Goal: Task Accomplishment & Management: Use online tool/utility

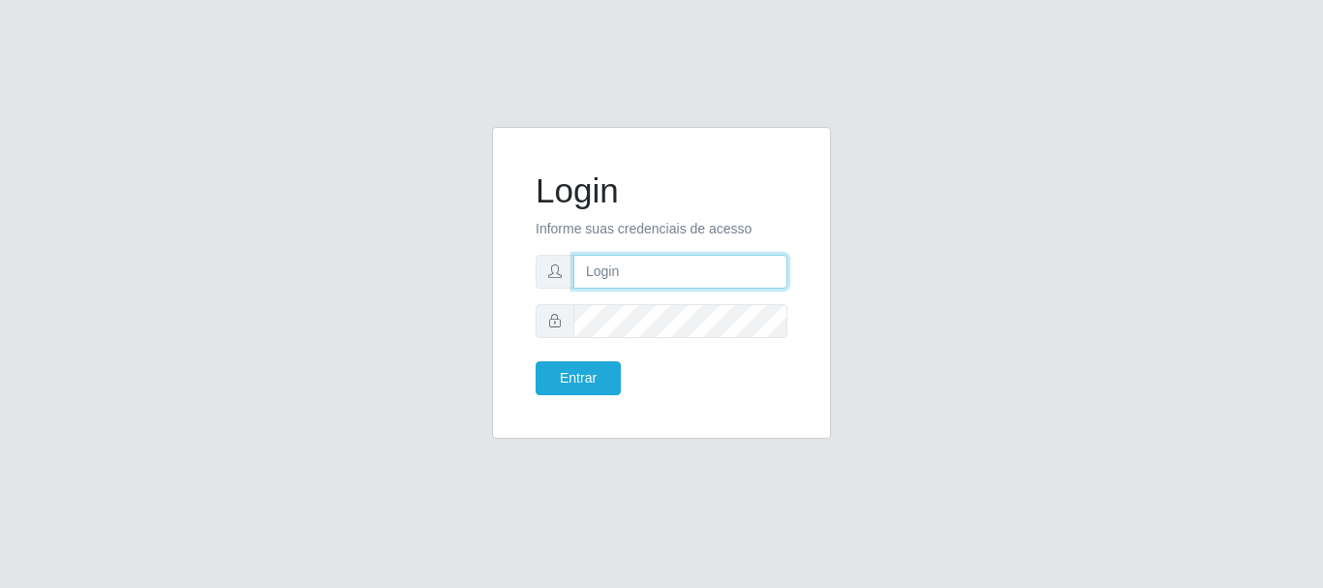
click at [709, 260] on input "text" at bounding box center [680, 272] width 214 height 34
type input "[EMAIL_ADDRESS][DOMAIN_NAME]"
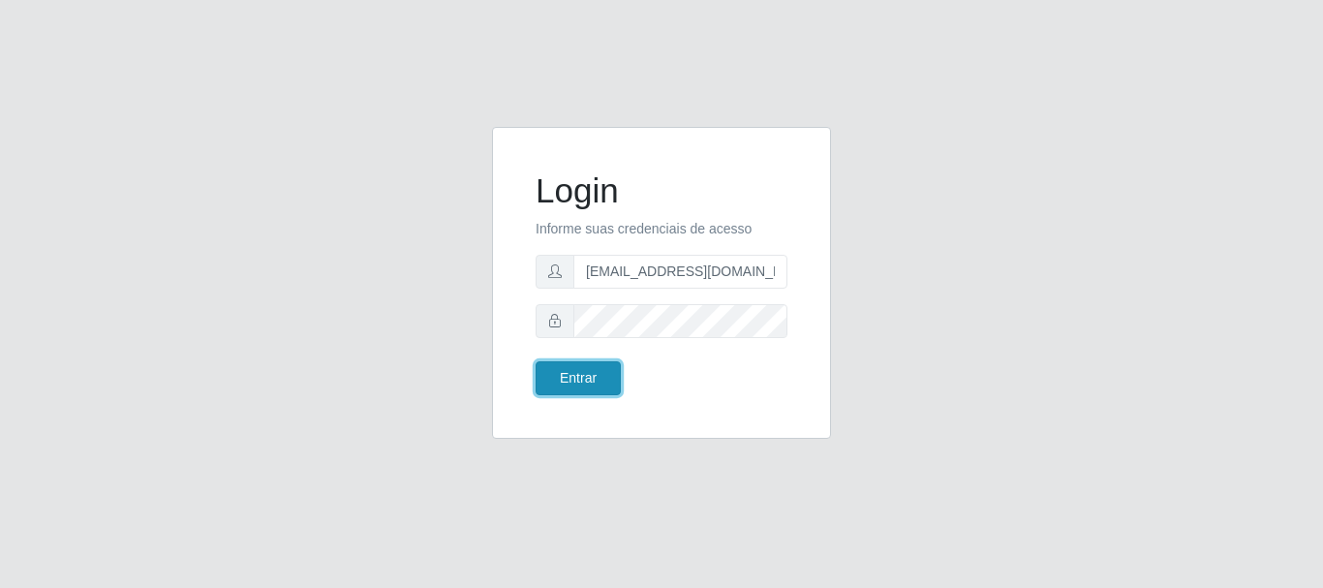
click at [578, 367] on button "Entrar" at bounding box center [578, 378] width 85 height 34
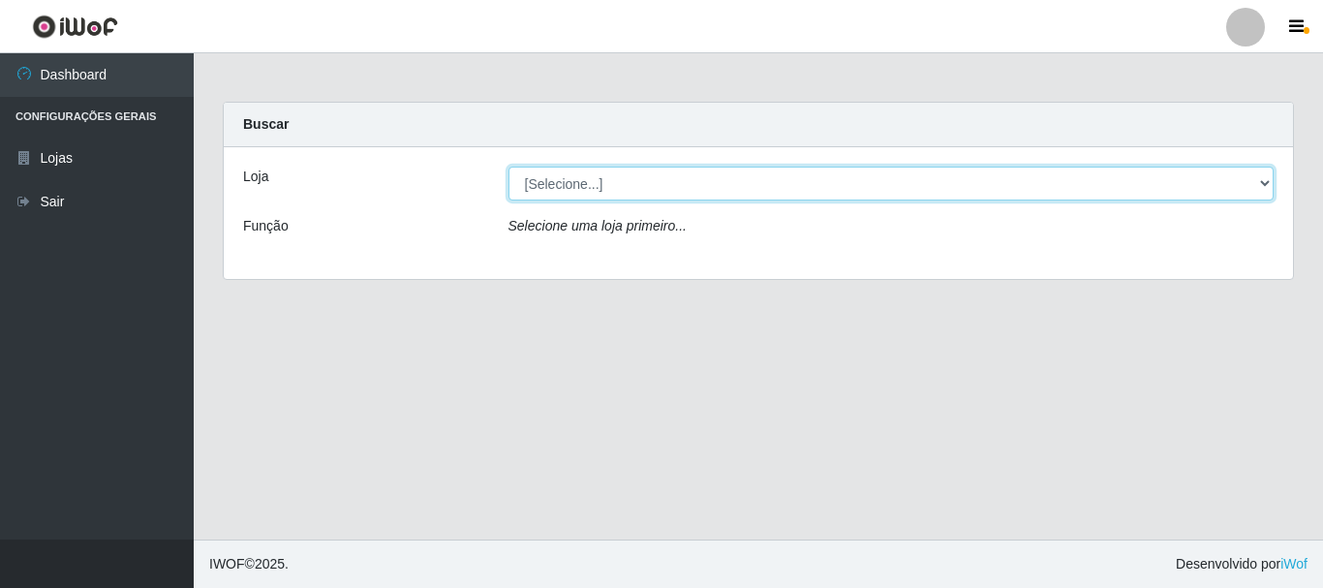
click at [1263, 180] on select "[Selecione...] SuperFácil Atacado - Rodoviária" at bounding box center [892, 184] width 766 height 34
select select "400"
click at [509, 167] on select "[Selecione...] SuperFácil Atacado - Rodoviária" at bounding box center [892, 184] width 766 height 34
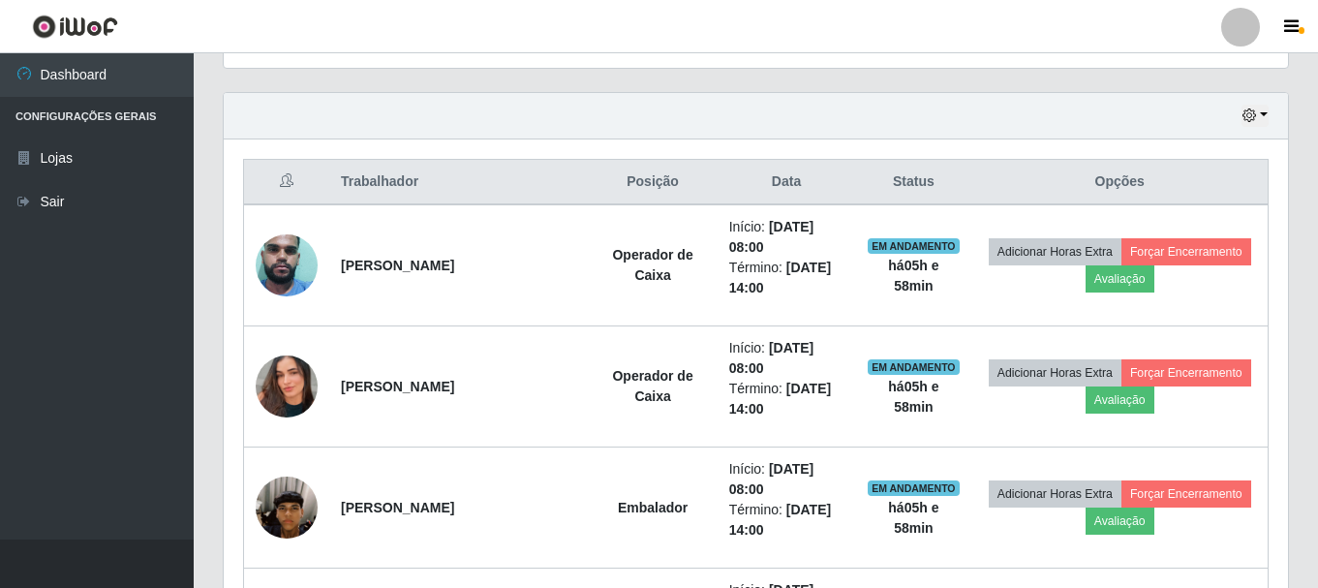
scroll to position [678, 0]
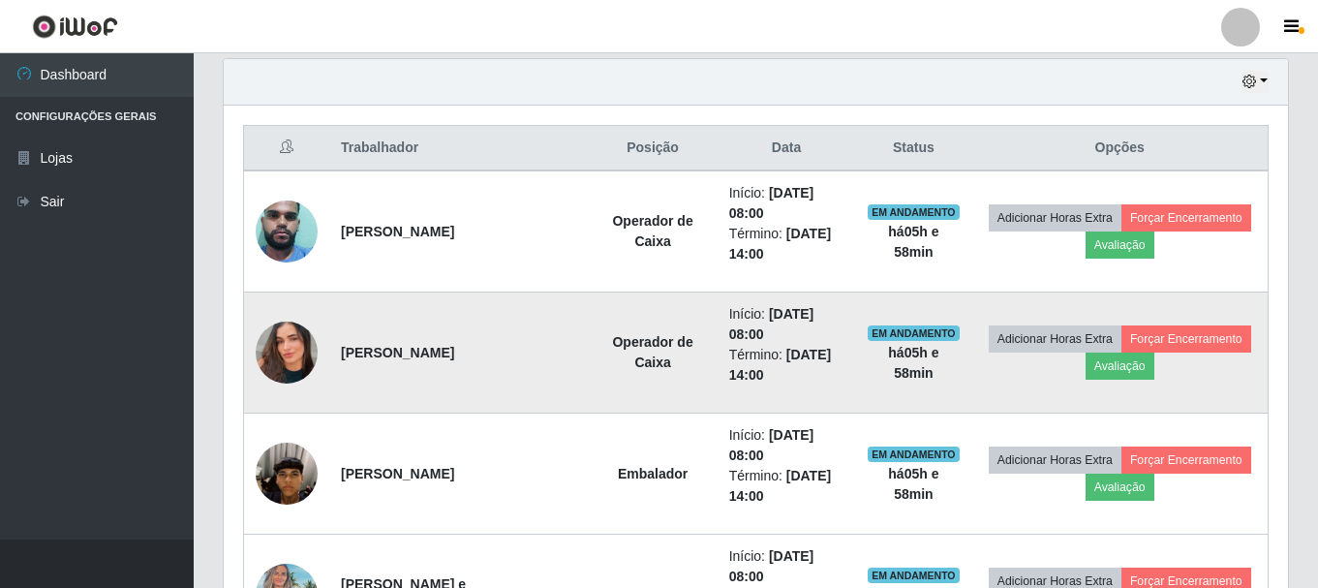
click at [279, 338] on img at bounding box center [287, 352] width 62 height 110
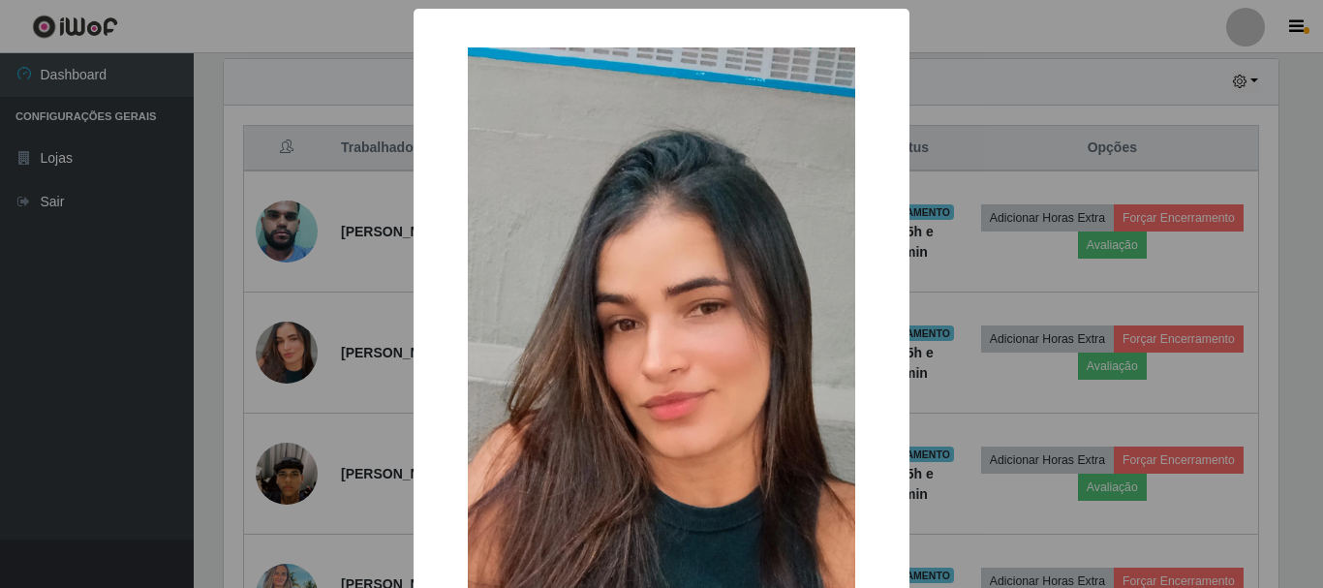
click at [338, 385] on div "× OK Cancel" at bounding box center [661, 294] width 1323 height 588
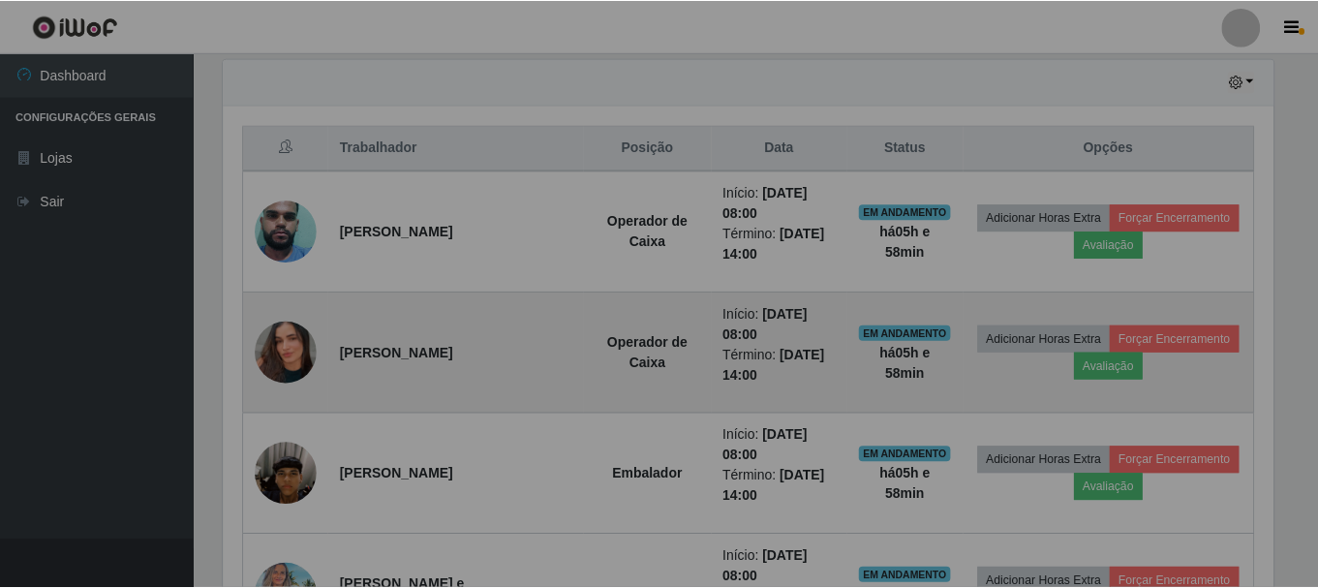
scroll to position [402, 1064]
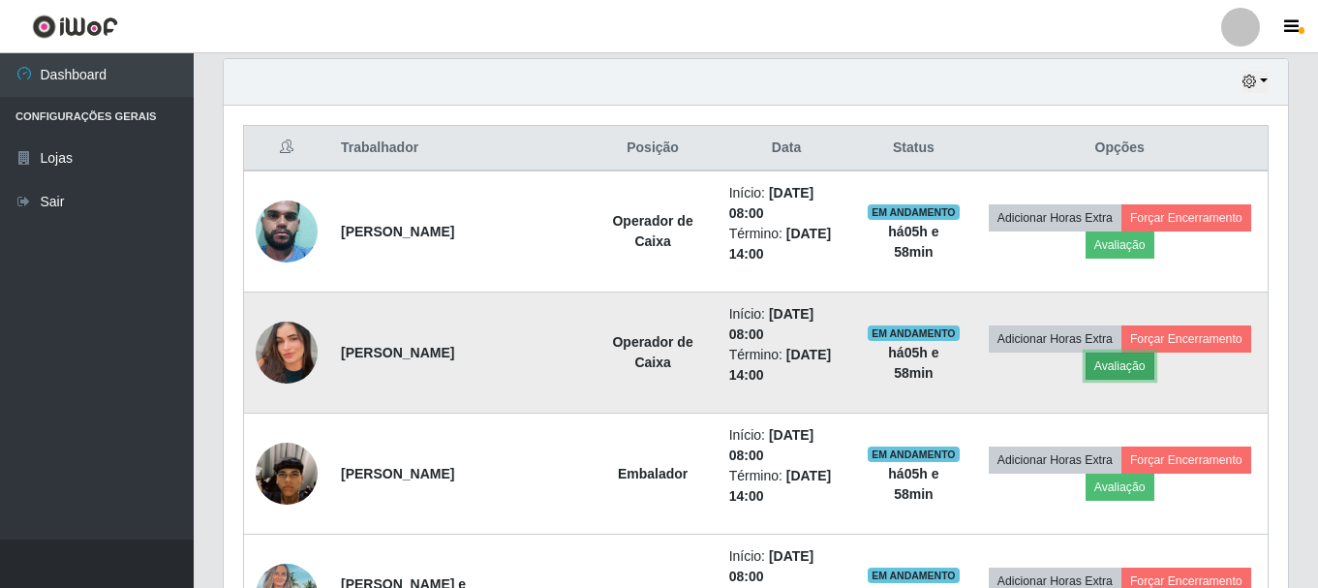
click at [1125, 366] on button "Avaliação" at bounding box center [1120, 366] width 69 height 27
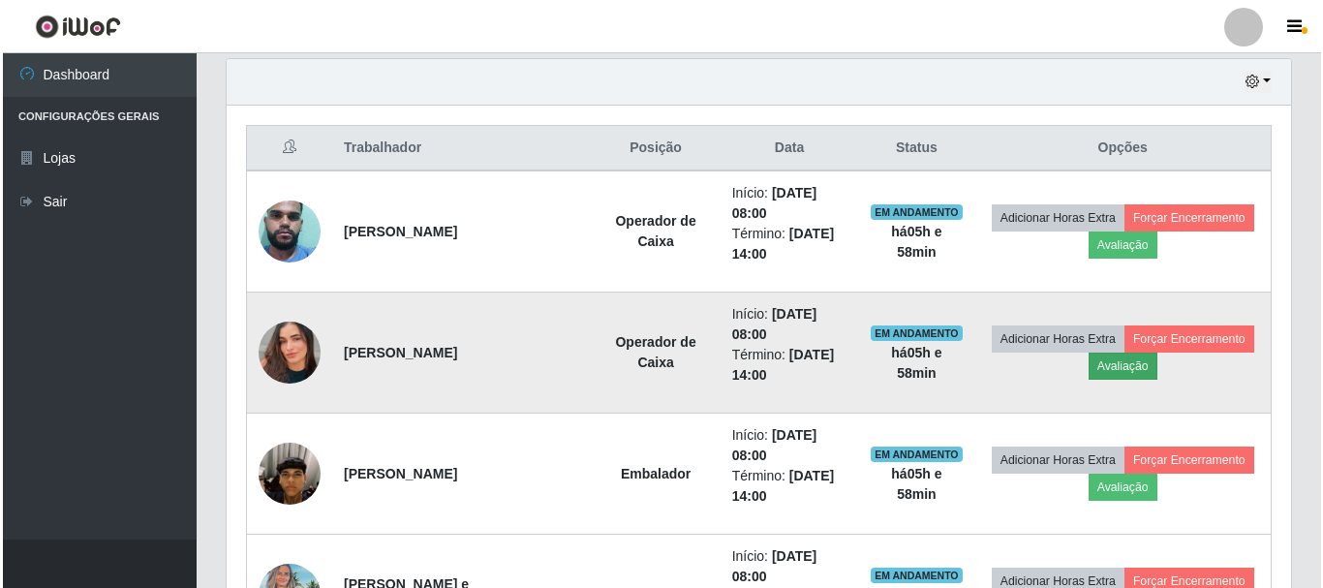
scroll to position [402, 1055]
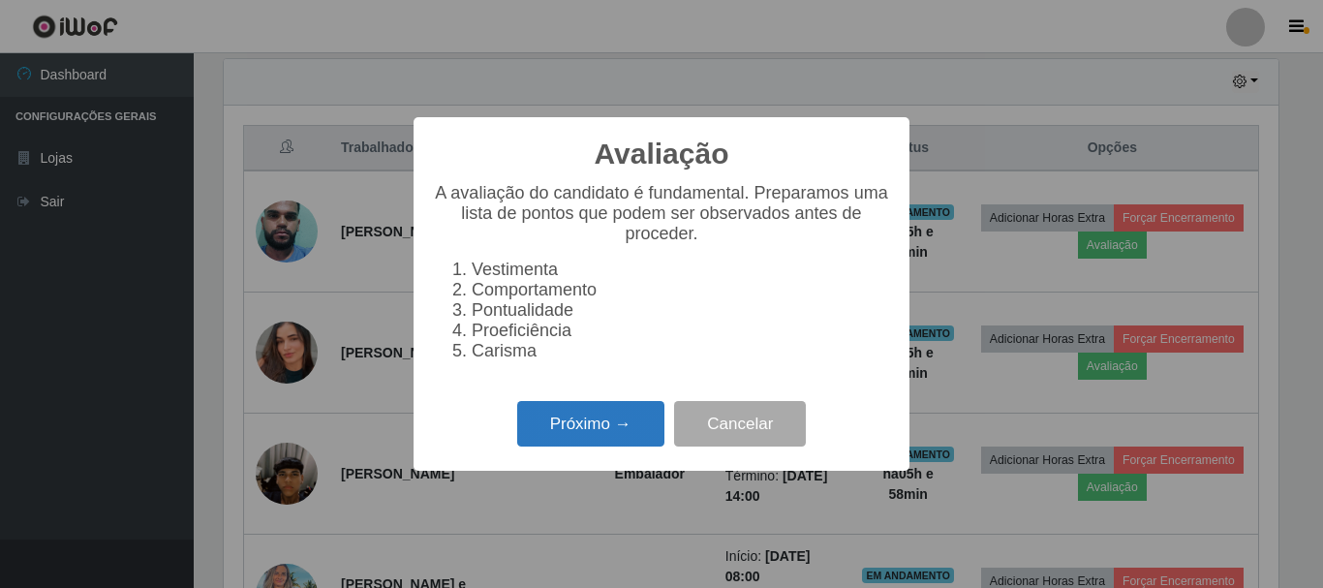
click at [581, 427] on button "Próximo →" at bounding box center [590, 424] width 147 height 46
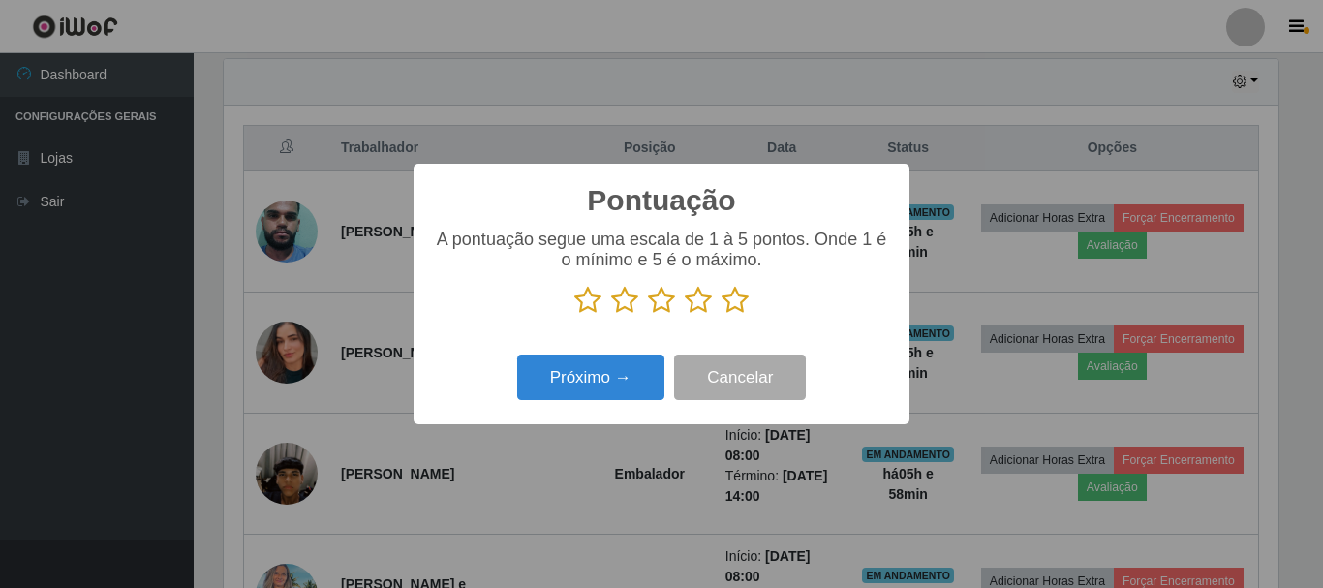
click at [726, 307] on icon at bounding box center [735, 300] width 27 height 29
click at [722, 315] on input "radio" at bounding box center [722, 315] width 0 height 0
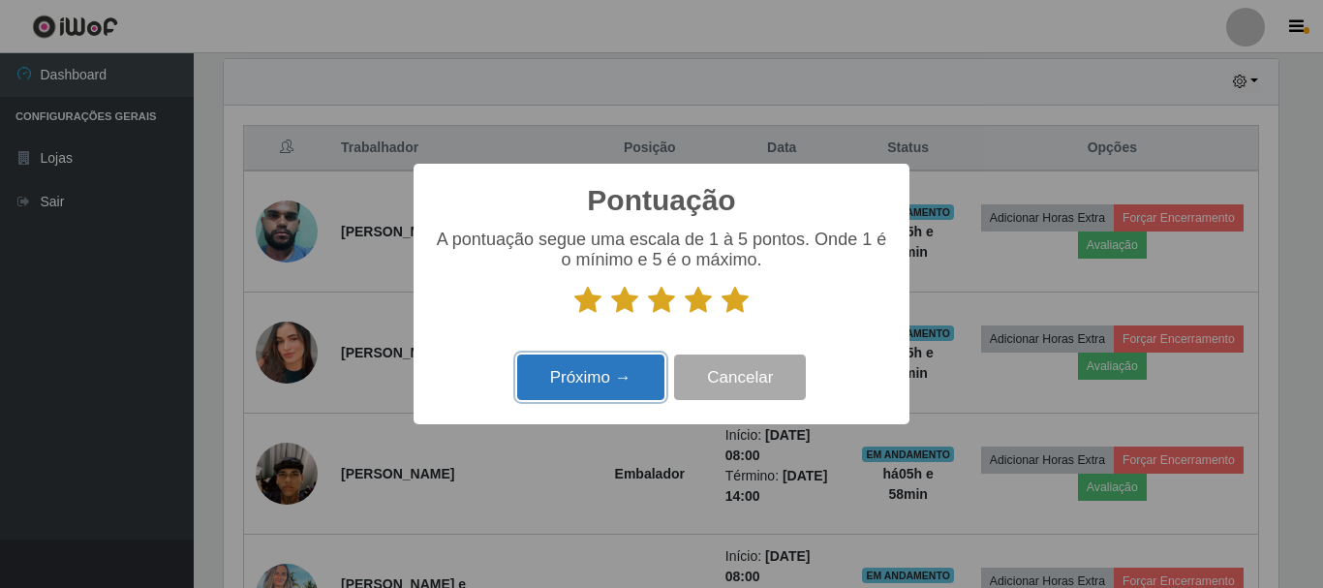
click at [609, 375] on button "Próximo →" at bounding box center [590, 378] width 147 height 46
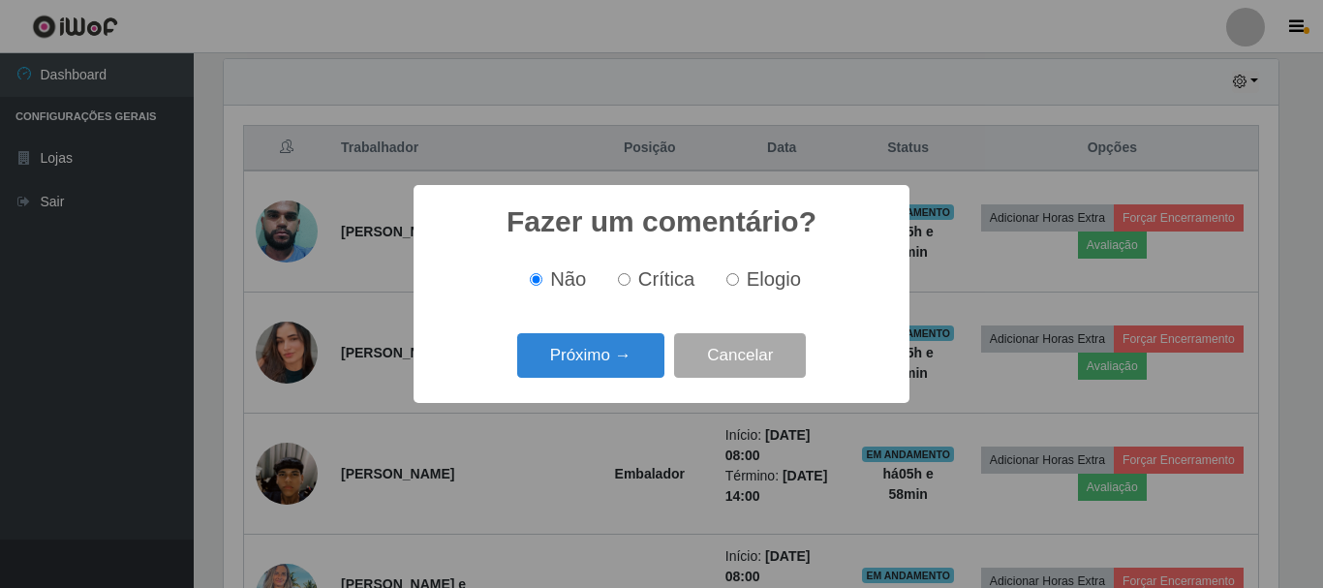
click at [731, 280] on input "Elogio" at bounding box center [732, 279] width 13 height 13
radio input "true"
click at [643, 345] on button "Próximo →" at bounding box center [590, 356] width 147 height 46
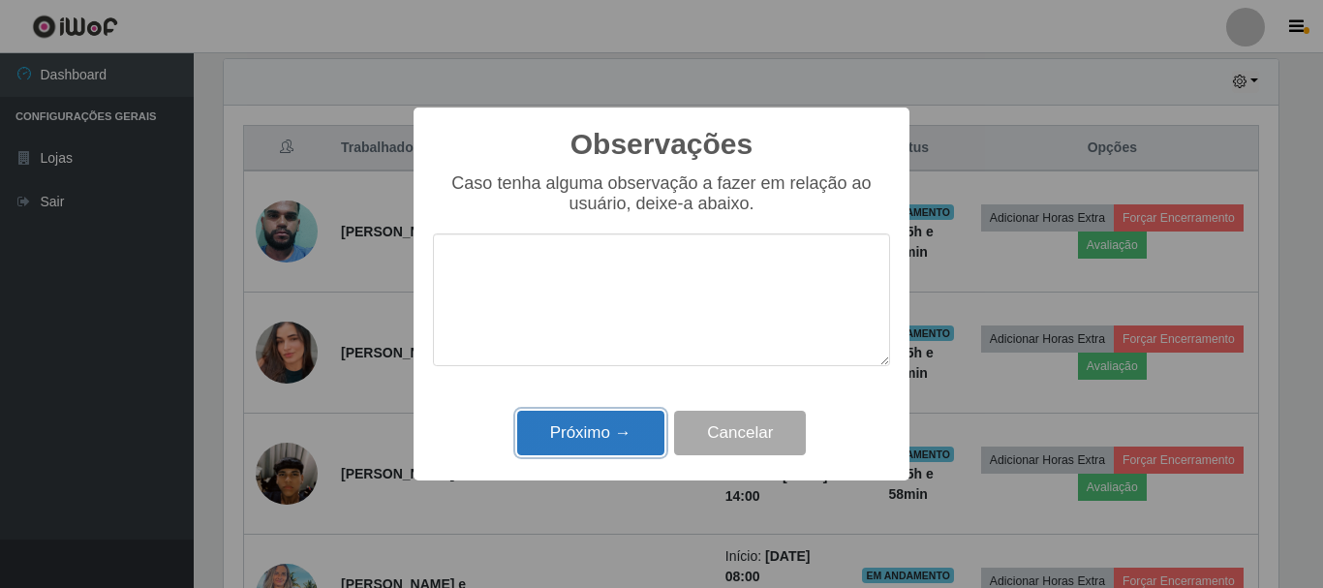
click at [603, 425] on button "Próximo →" at bounding box center [590, 434] width 147 height 46
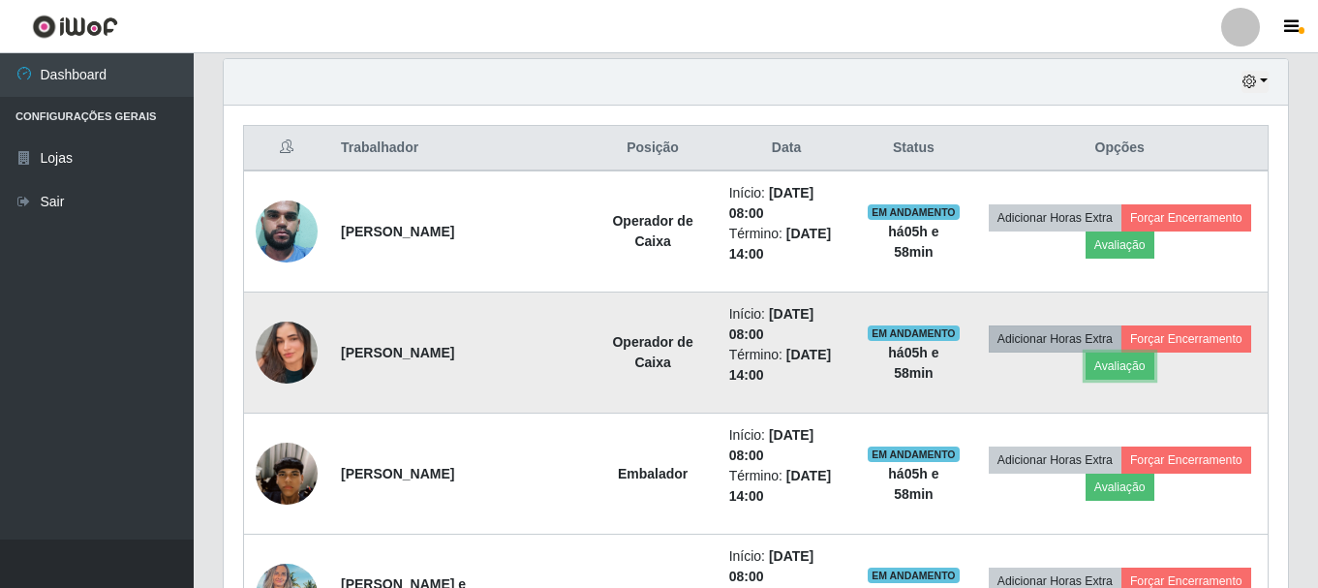
scroll to position [402, 1064]
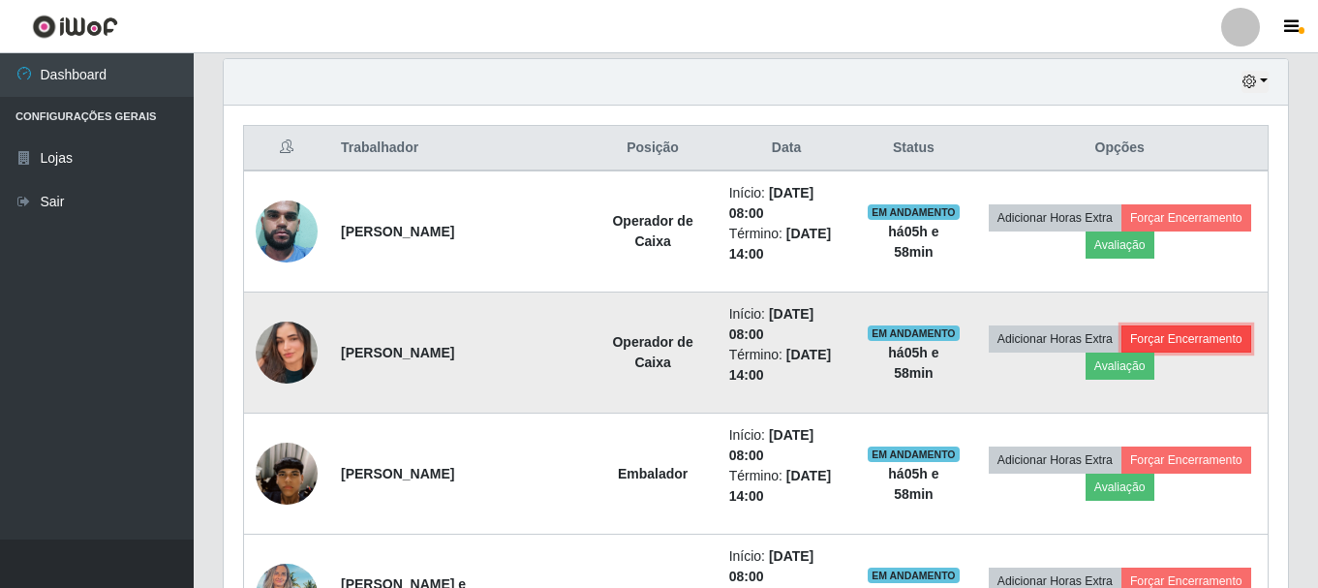
click at [1193, 329] on button "Forçar Encerramento" at bounding box center [1187, 338] width 130 height 27
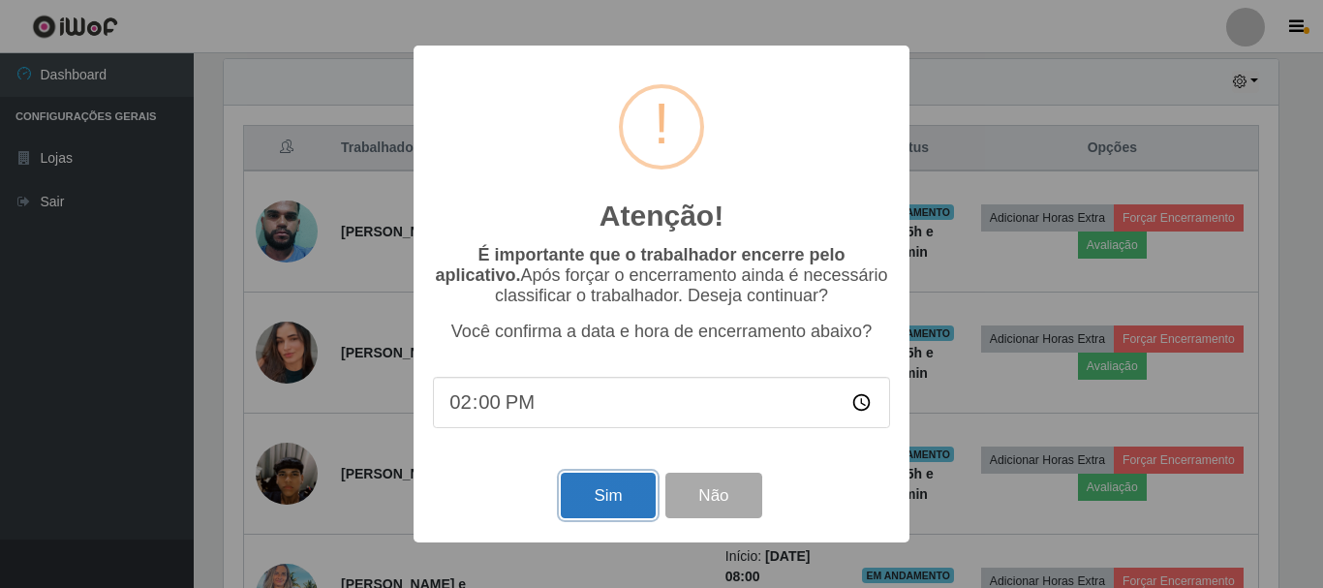
click at [623, 496] on button "Sim" at bounding box center [608, 496] width 94 height 46
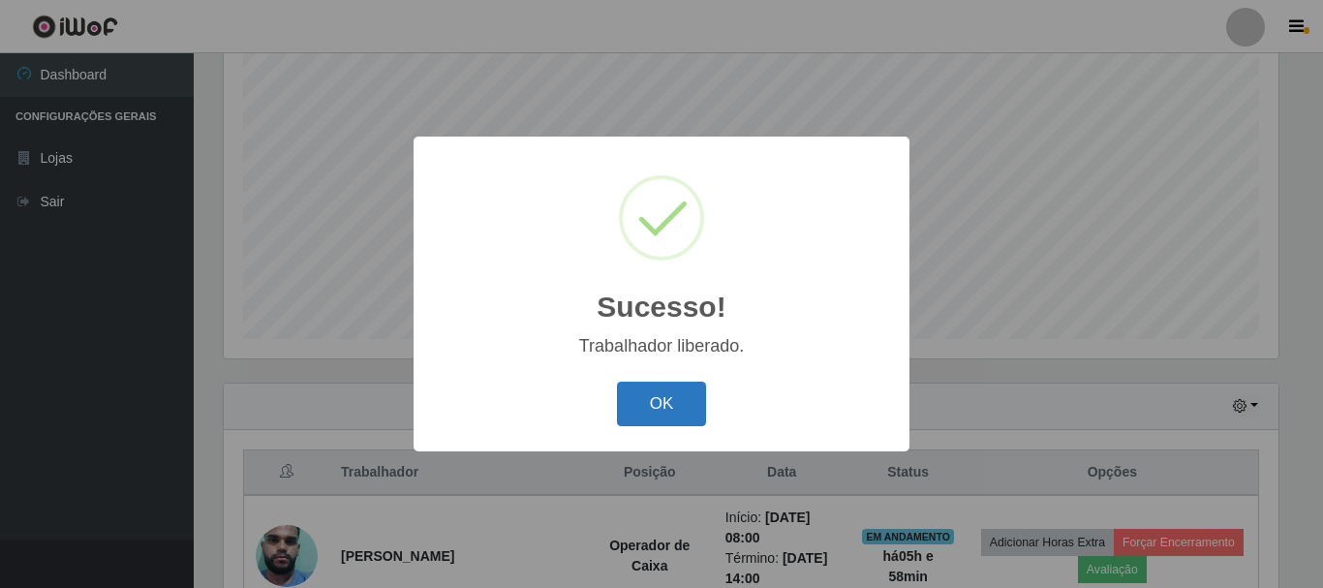
click at [660, 388] on button "OK" at bounding box center [662, 405] width 90 height 46
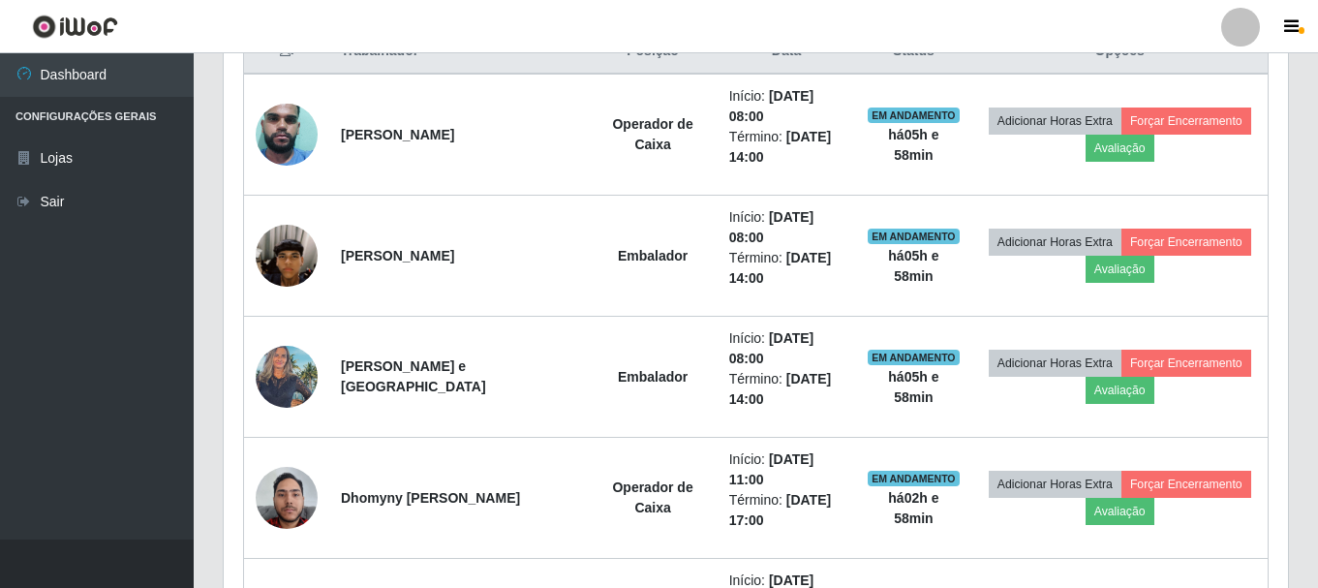
scroll to position [741, 0]
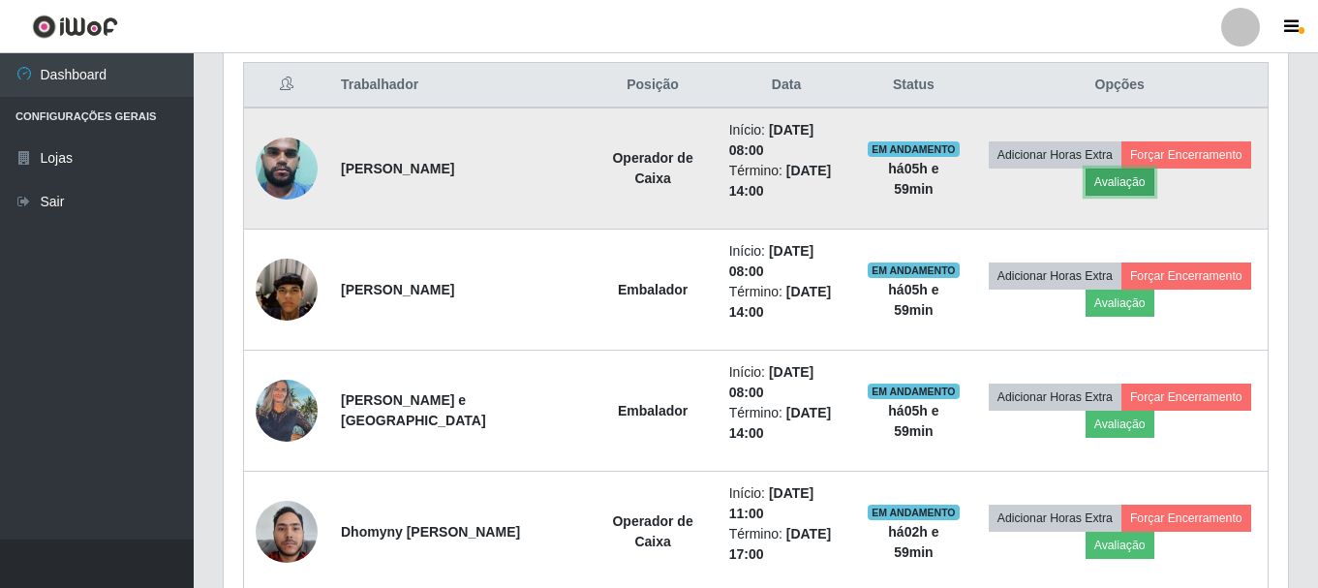
click at [1142, 173] on button "Avaliação" at bounding box center [1120, 182] width 69 height 27
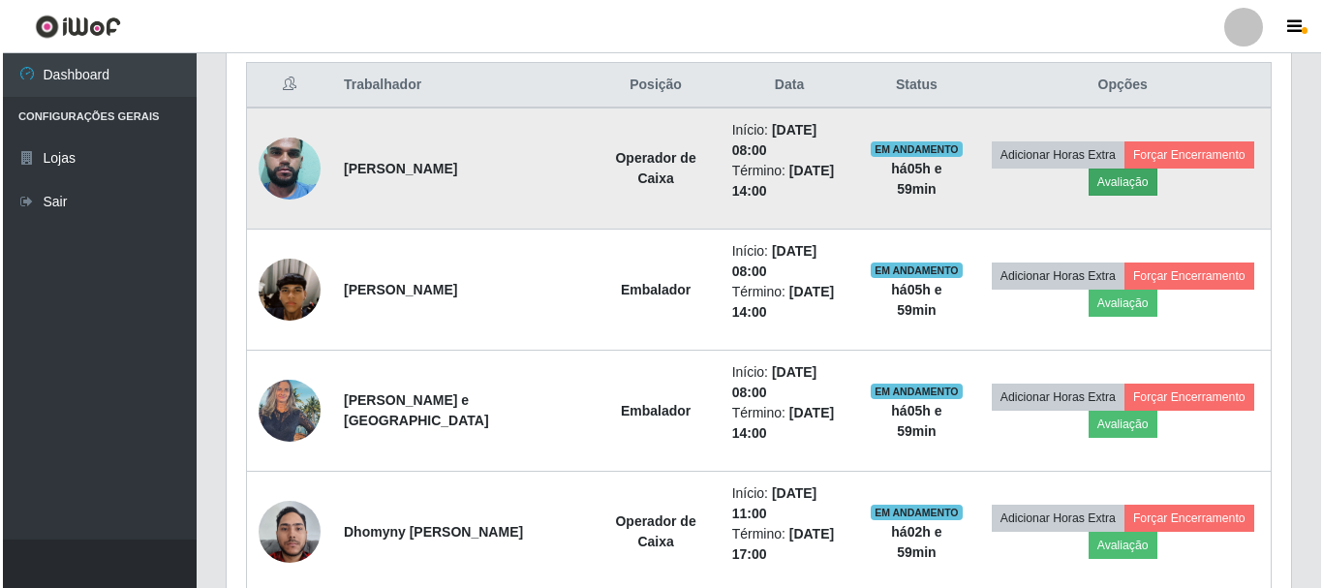
scroll to position [402, 1055]
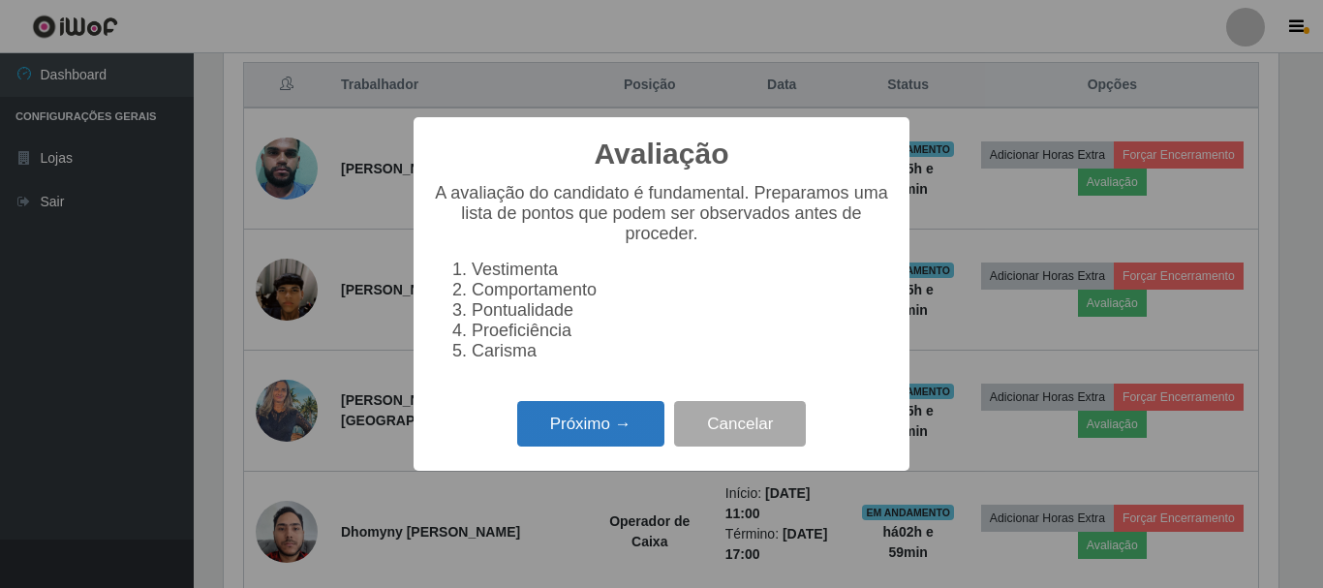
click at [630, 439] on button "Próximo →" at bounding box center [590, 424] width 147 height 46
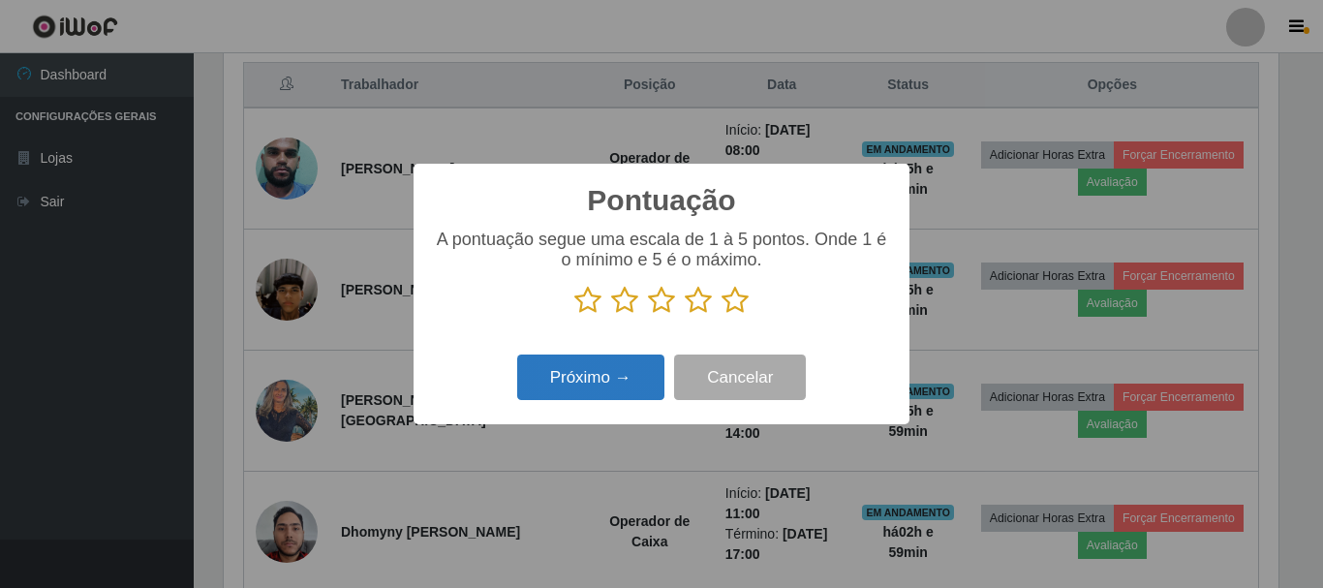
scroll to position [968201, 967548]
click at [738, 295] on icon at bounding box center [735, 300] width 27 height 29
click at [722, 315] on input "radio" at bounding box center [722, 315] width 0 height 0
click at [616, 375] on button "Próximo →" at bounding box center [590, 378] width 147 height 46
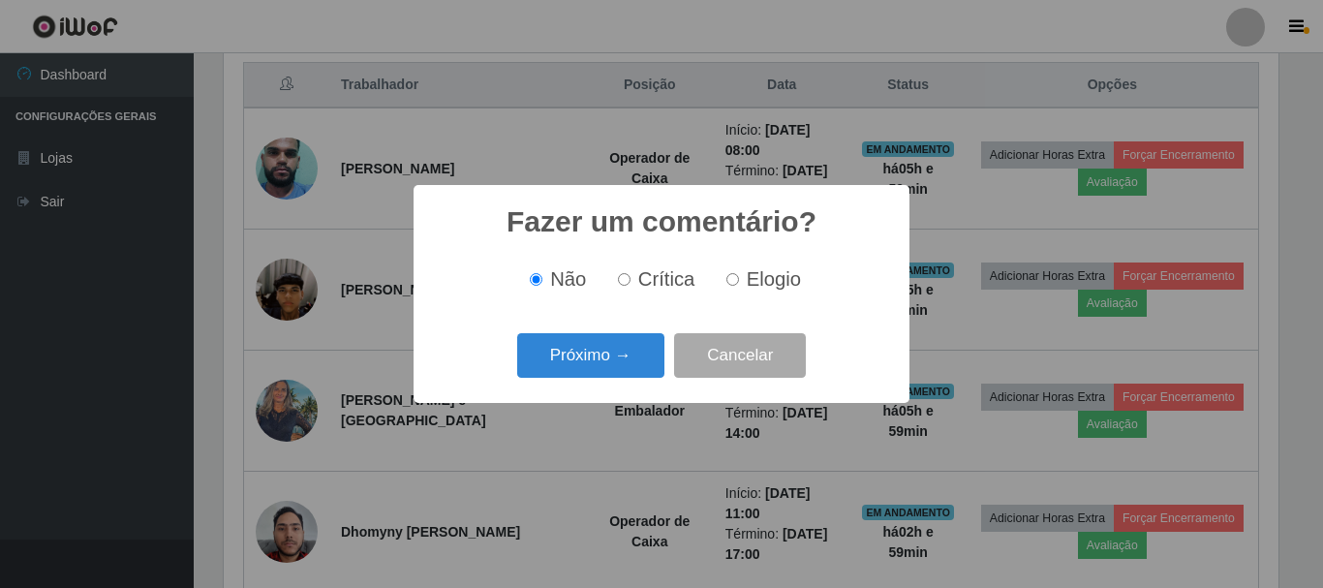
click at [734, 279] on input "Elogio" at bounding box center [732, 279] width 13 height 13
radio input "true"
click at [631, 371] on button "Próximo →" at bounding box center [590, 356] width 147 height 46
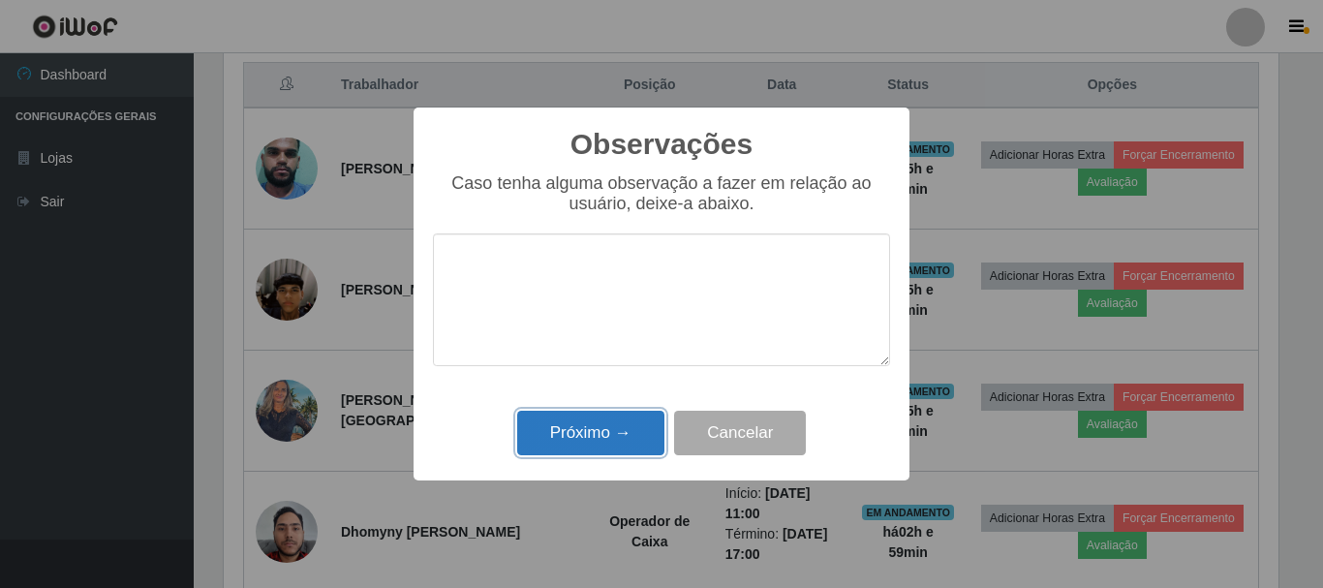
click at [596, 431] on button "Próximo →" at bounding box center [590, 434] width 147 height 46
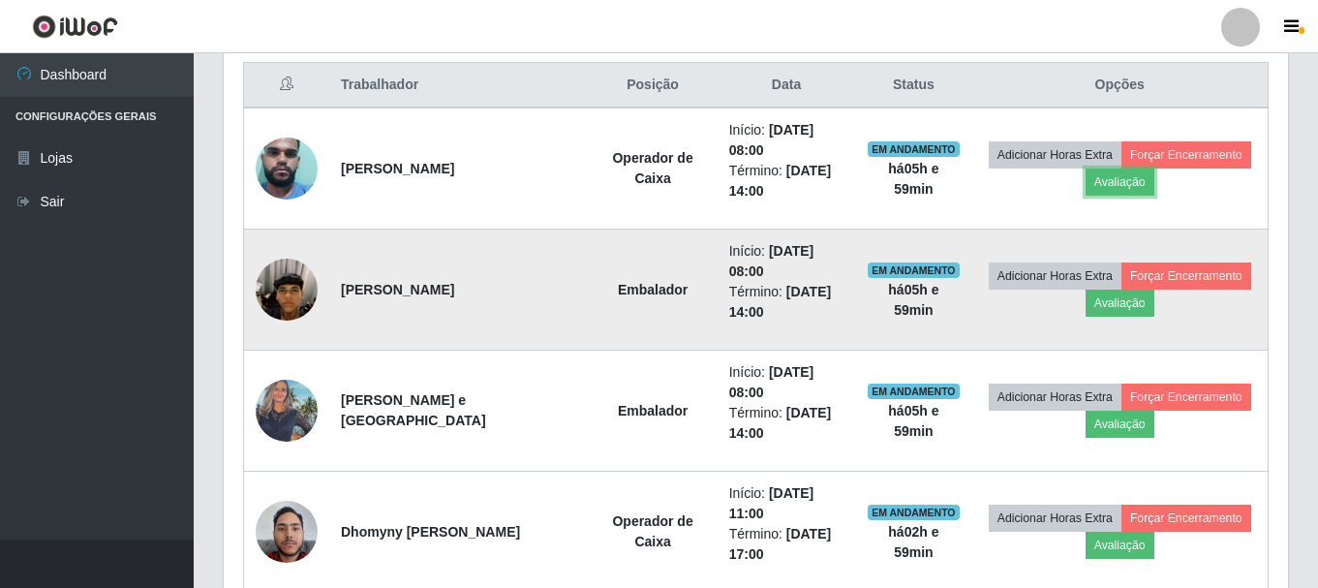
scroll to position [0, 0]
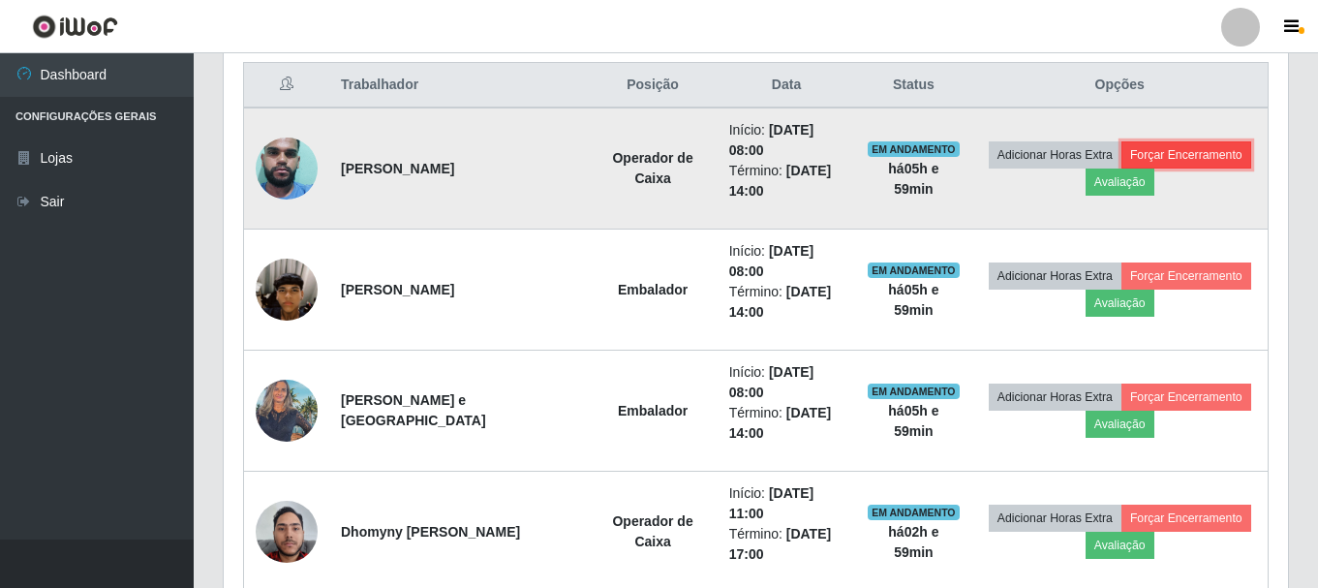
click at [1192, 157] on button "Forçar Encerramento" at bounding box center [1187, 154] width 130 height 27
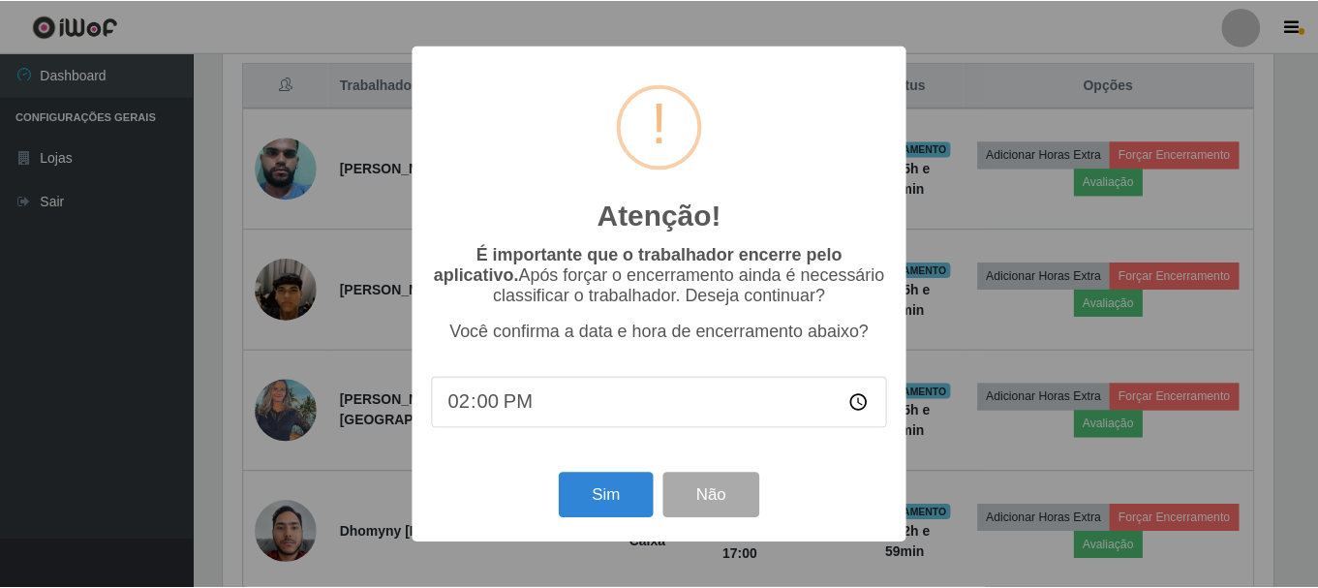
scroll to position [402, 1055]
click at [598, 490] on button "Sim" at bounding box center [608, 496] width 94 height 46
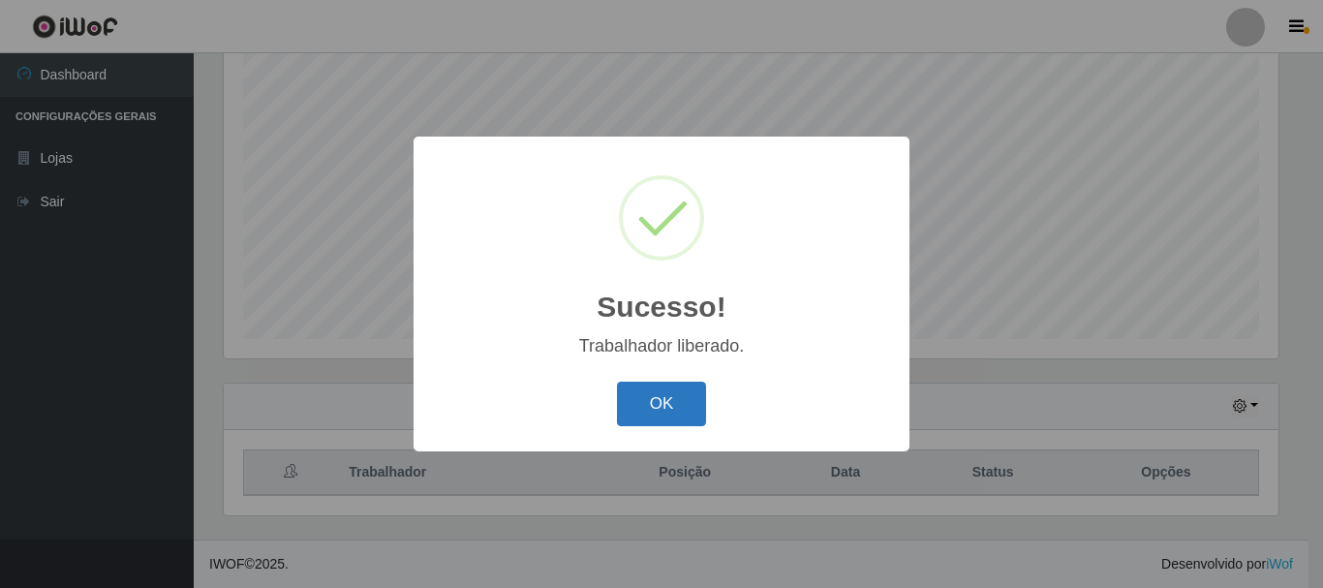
click at [659, 394] on button "OK" at bounding box center [662, 405] width 90 height 46
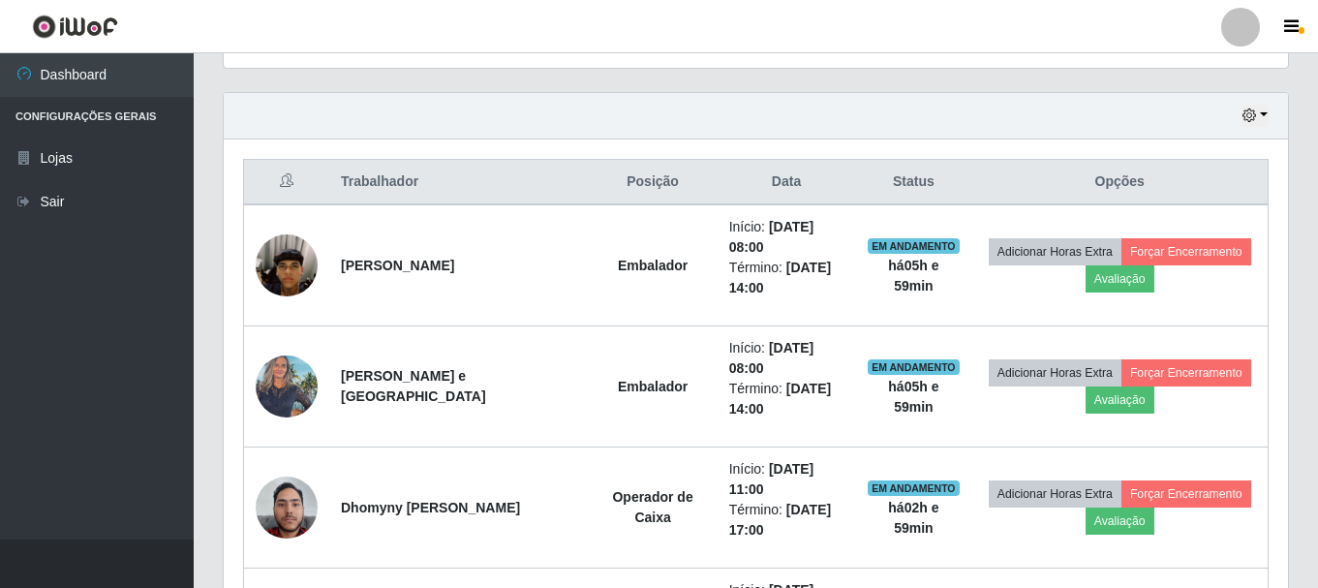
scroll to position [741, 0]
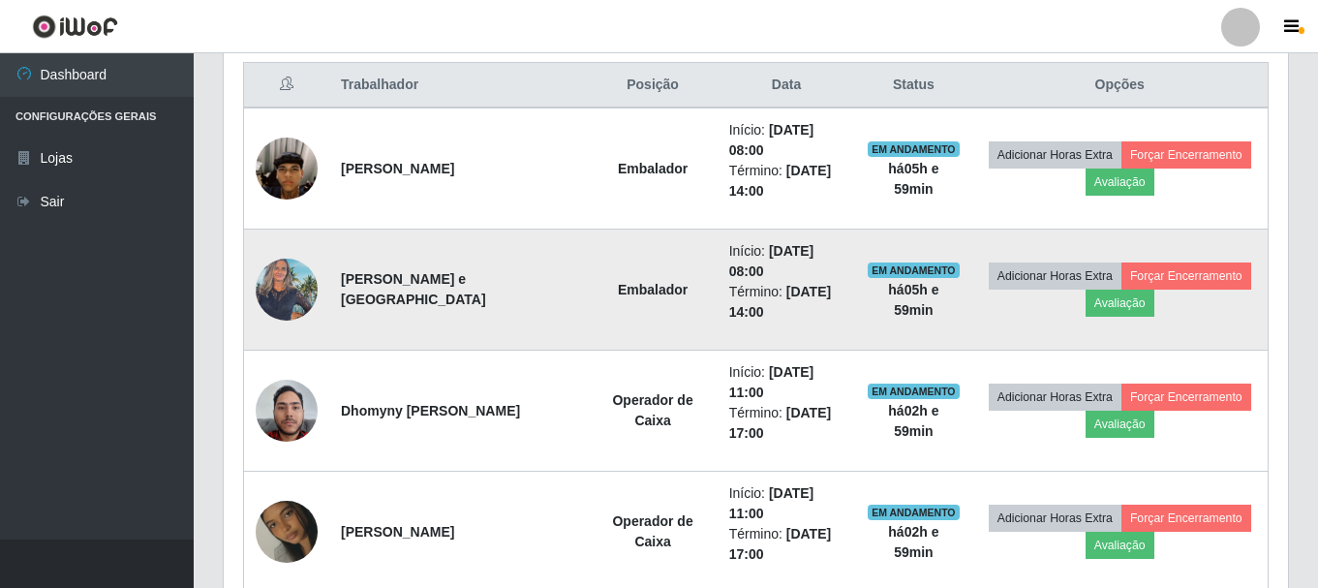
click at [266, 276] on img at bounding box center [287, 289] width 62 height 82
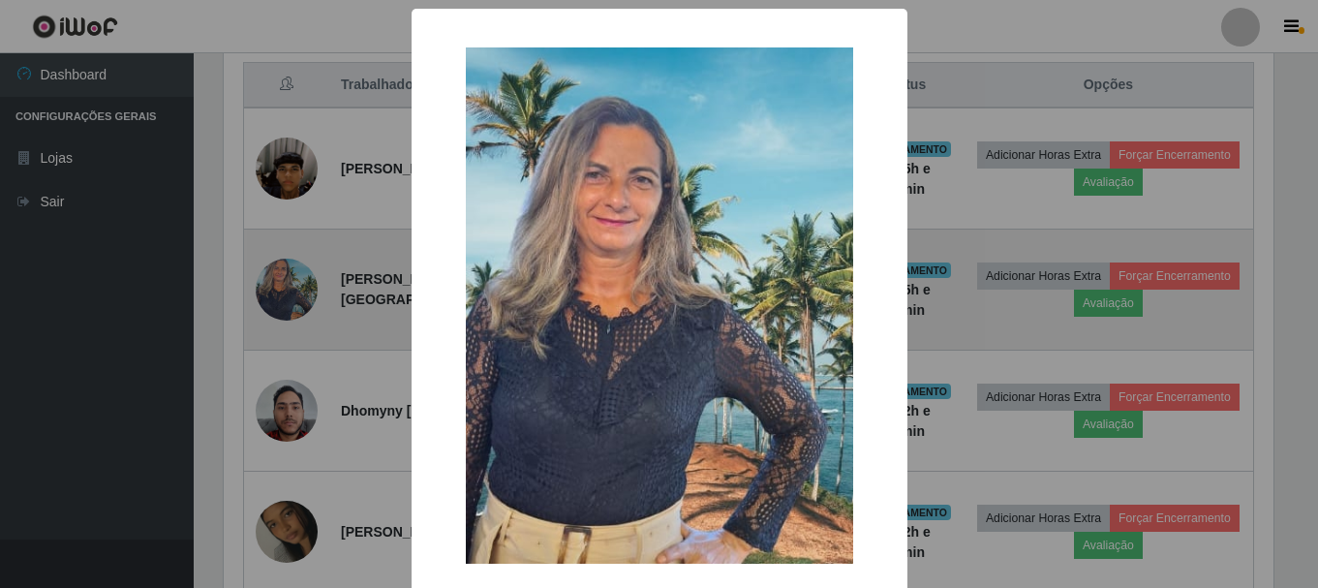
scroll to position [968201, 967548]
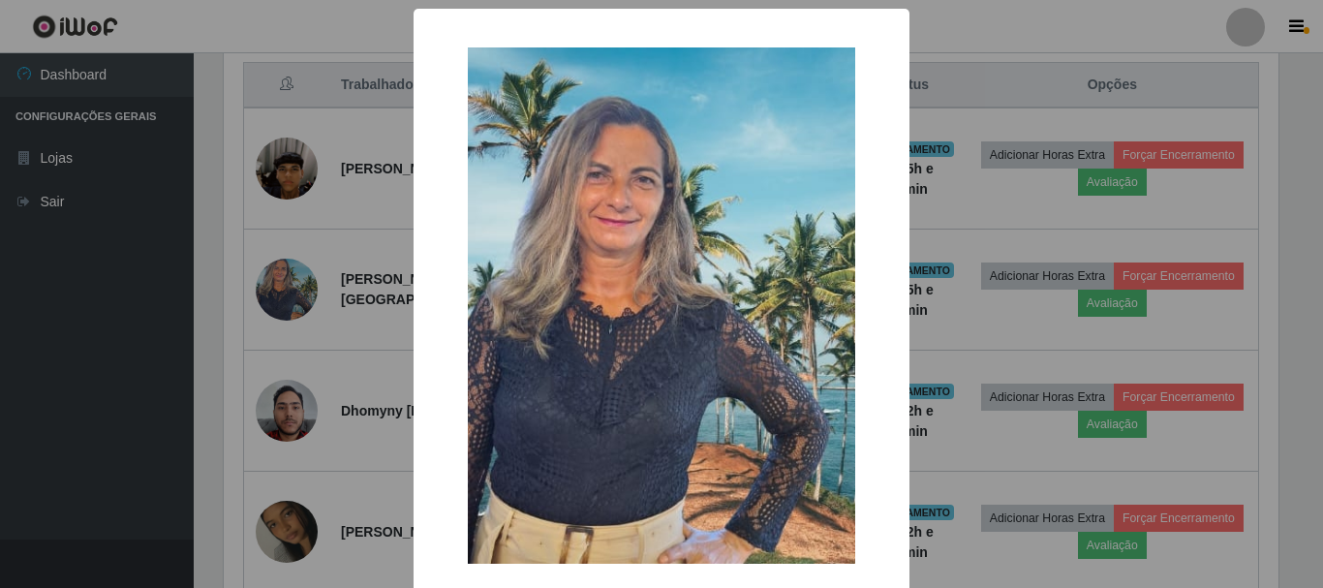
click at [355, 328] on div "× OK Cancel" at bounding box center [661, 294] width 1323 height 588
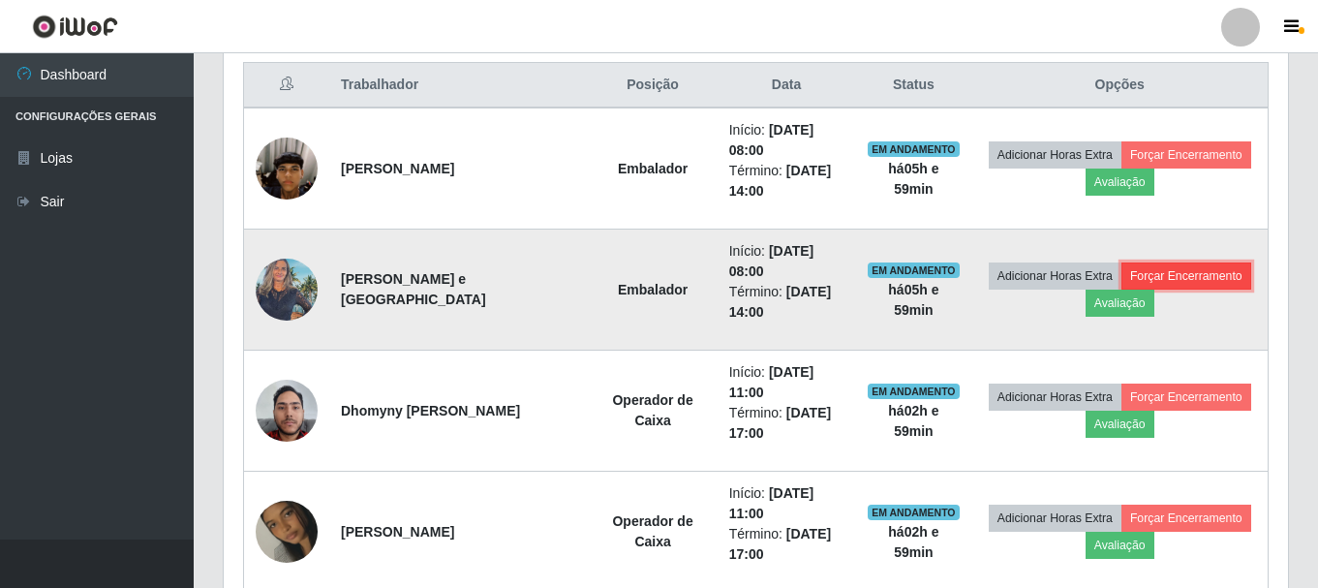
click at [1165, 272] on button "Forçar Encerramento" at bounding box center [1187, 275] width 130 height 27
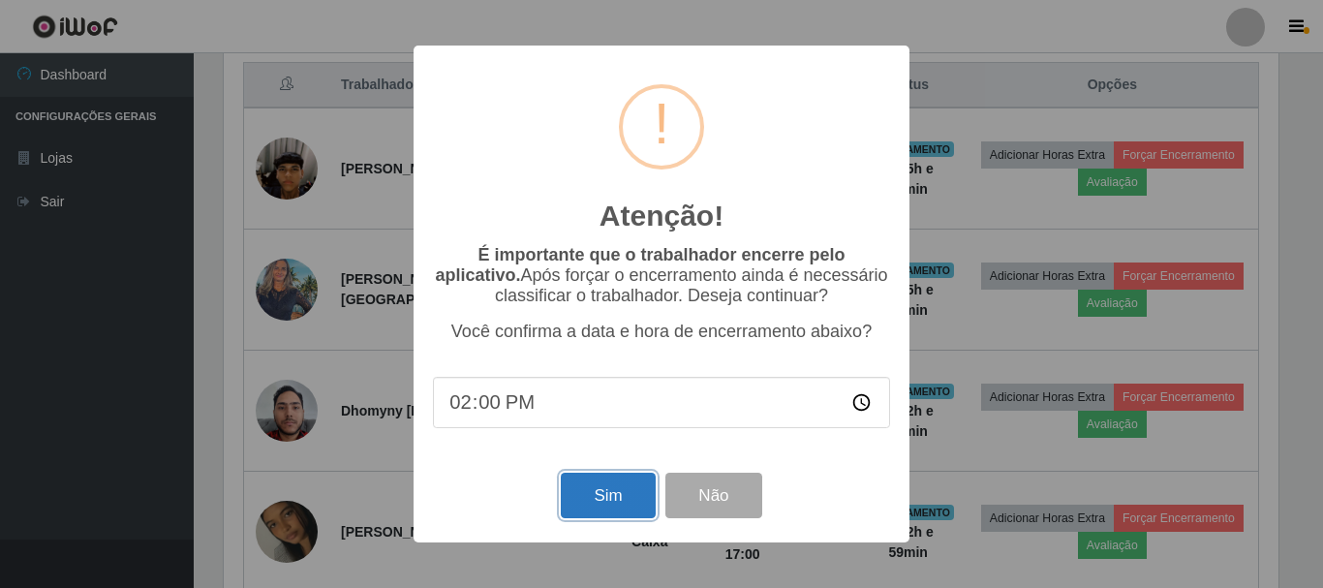
click at [579, 502] on button "Sim" at bounding box center [608, 496] width 94 height 46
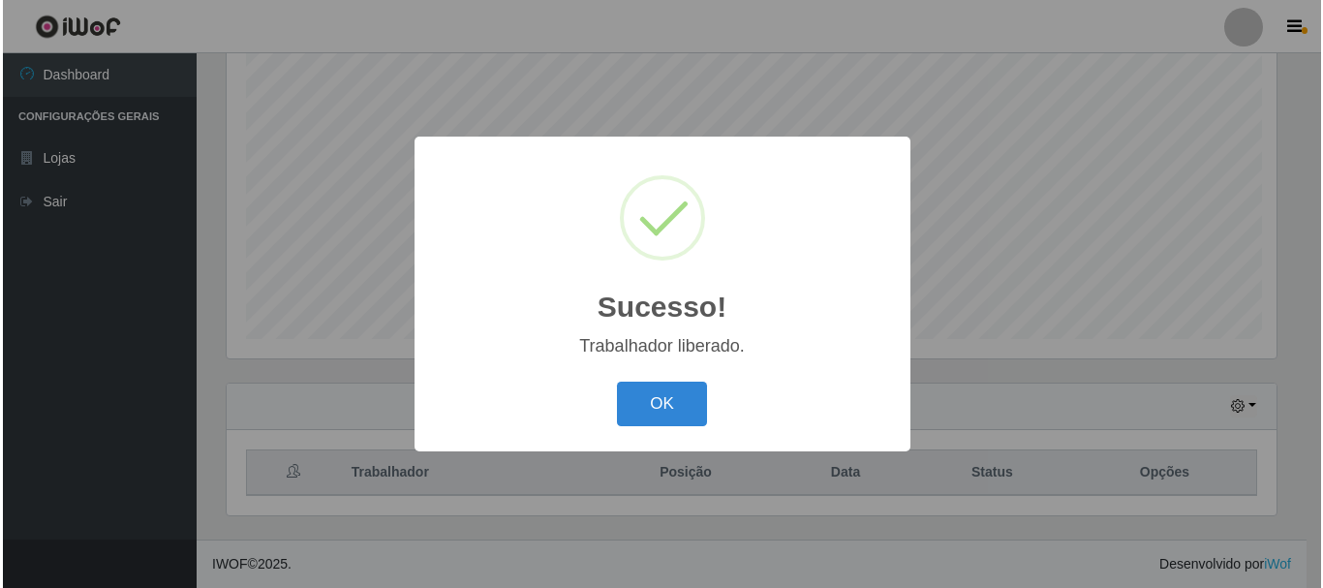
scroll to position [354, 0]
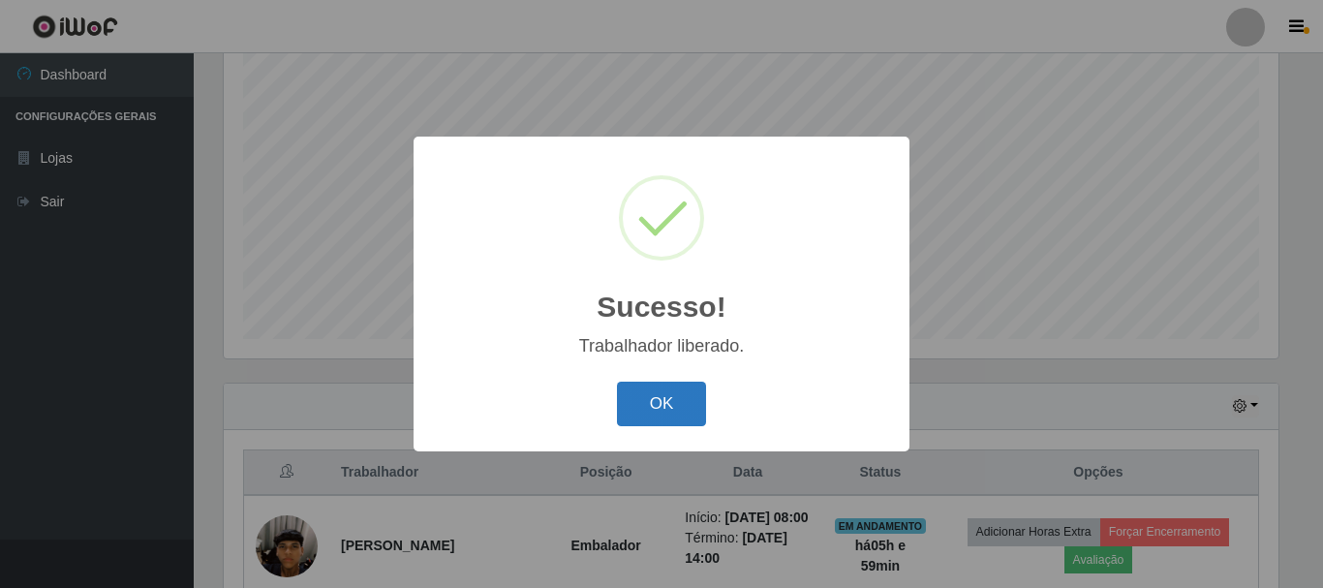
click at [682, 405] on button "OK" at bounding box center [662, 405] width 90 height 46
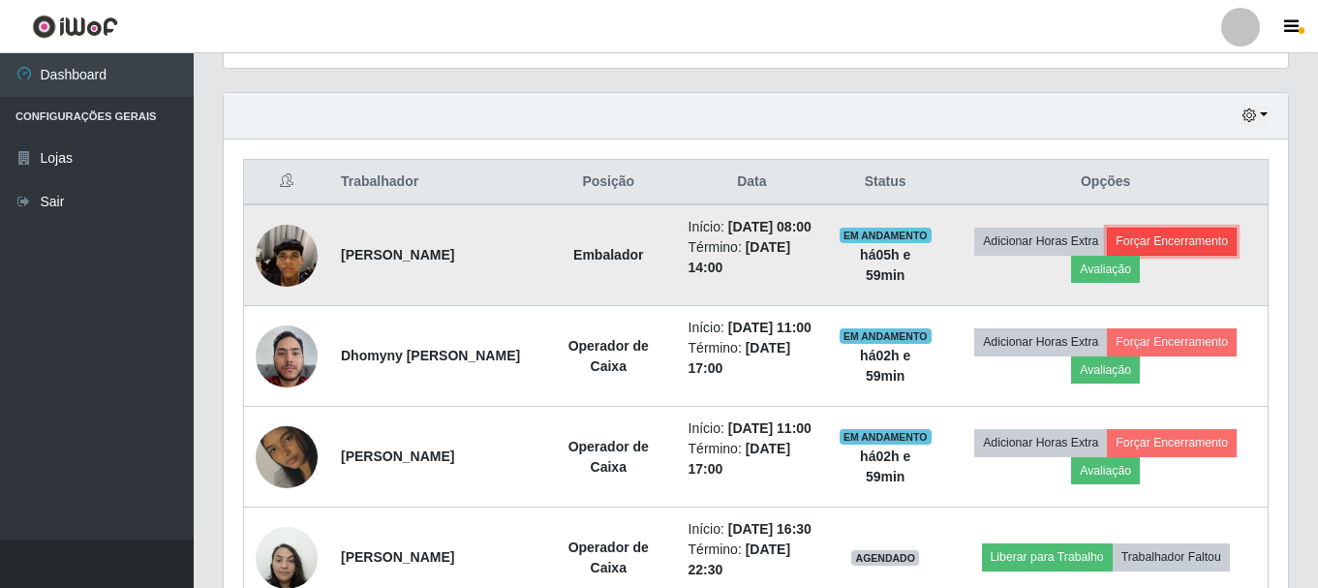
click at [1176, 255] on button "Forçar Encerramento" at bounding box center [1172, 241] width 130 height 27
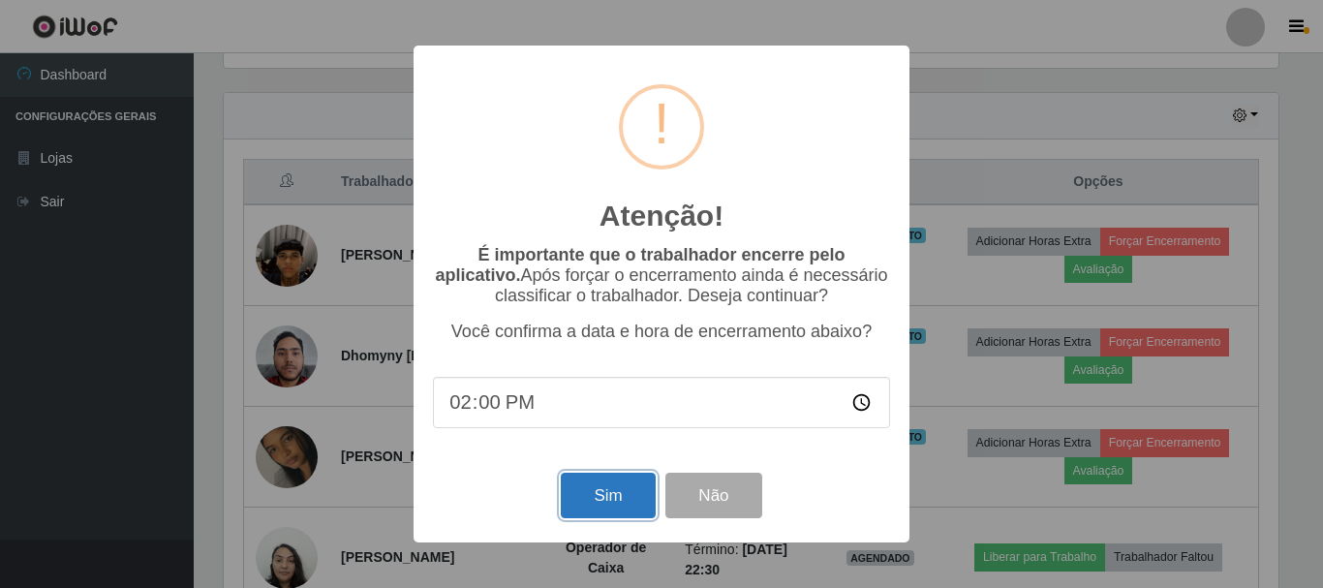
click at [598, 503] on button "Sim" at bounding box center [608, 496] width 94 height 46
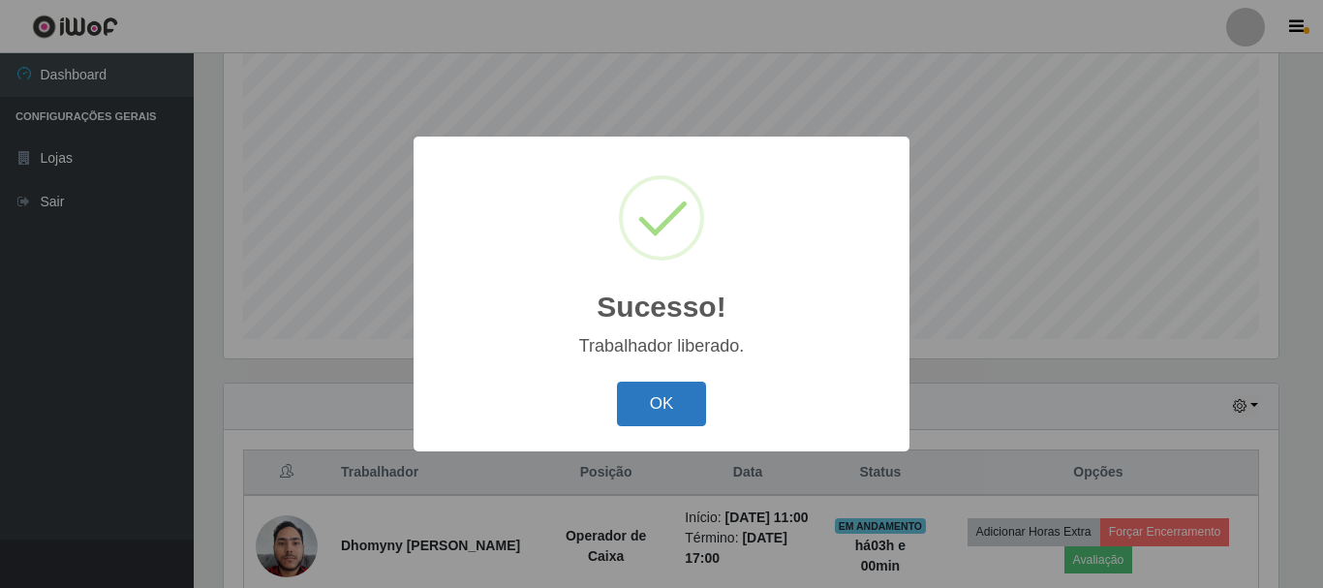
click at [659, 408] on button "OK" at bounding box center [662, 405] width 90 height 46
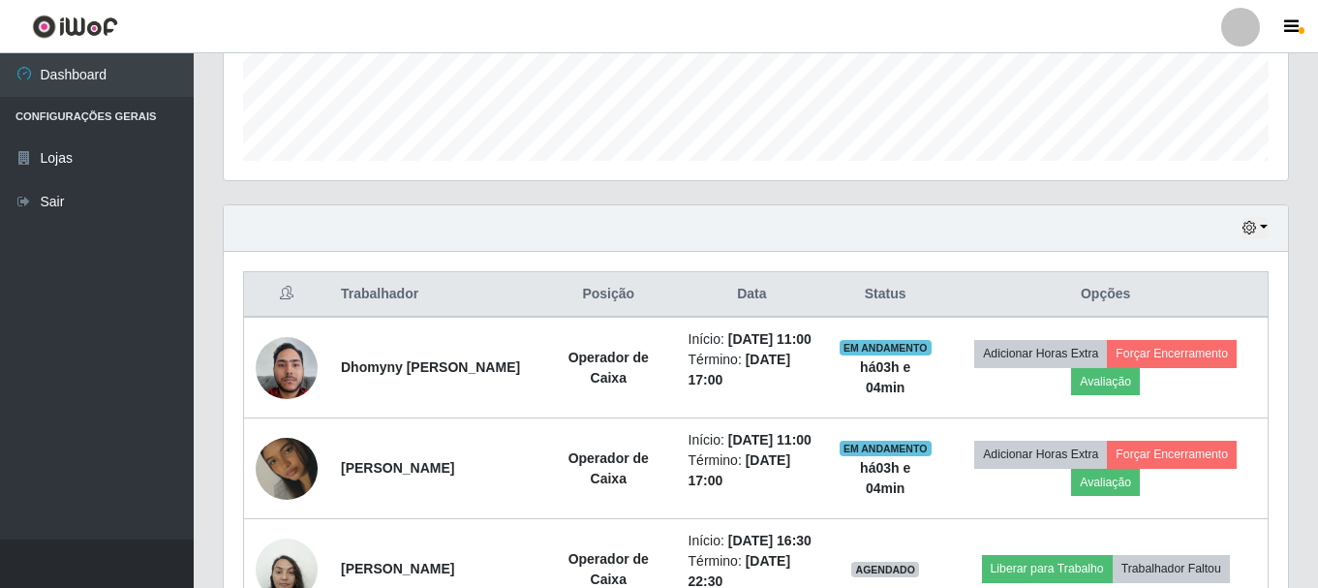
scroll to position [476, 0]
